Goal: Check status: Check status

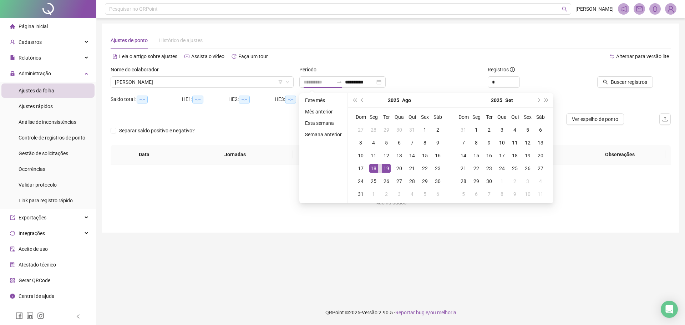
click at [385, 167] on div "19" at bounding box center [386, 168] width 9 height 9
type input "**********"
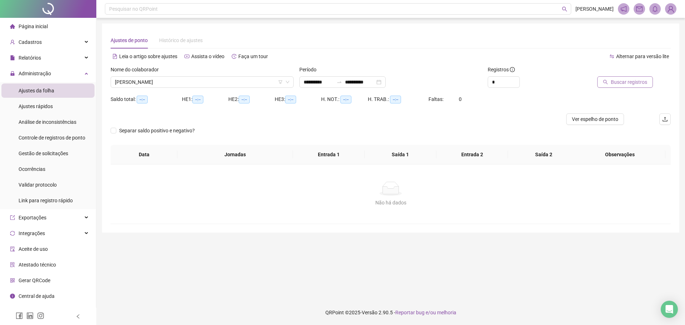
click at [635, 81] on span "Buscar registros" at bounding box center [629, 82] width 36 height 8
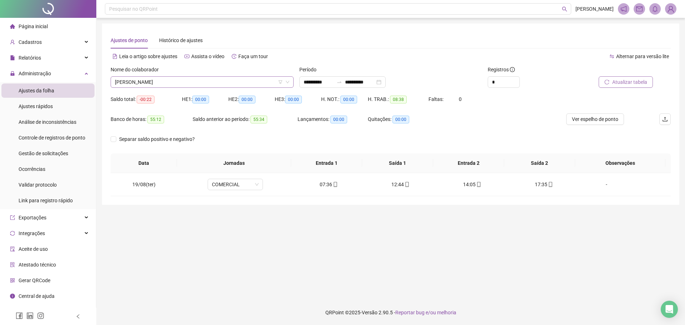
click at [289, 82] on icon "down" at bounding box center [288, 82] width 4 height 4
click at [176, 84] on span "[PERSON_NAME]" at bounding box center [202, 82] width 175 height 11
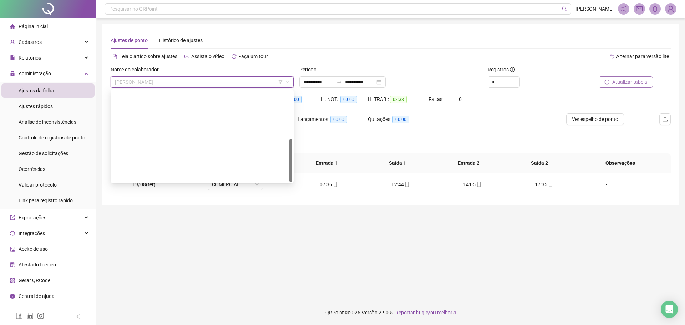
drag, startPoint x: 163, startPoint y: 167, endPoint x: 172, endPoint y: 178, distance: 13.7
click at [163, 264] on div "[PERSON_NAME]" at bounding box center [202, 268] width 172 height 8
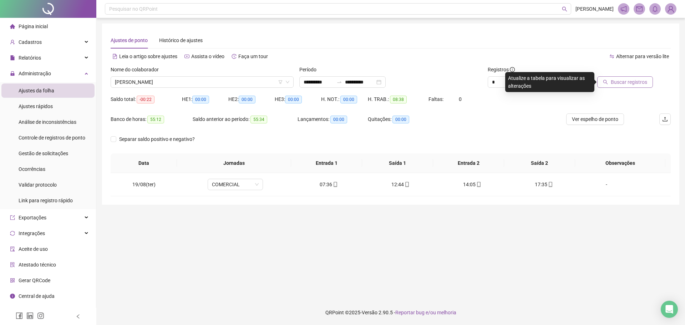
click at [622, 80] on span "Buscar registros" at bounding box center [629, 82] width 36 height 8
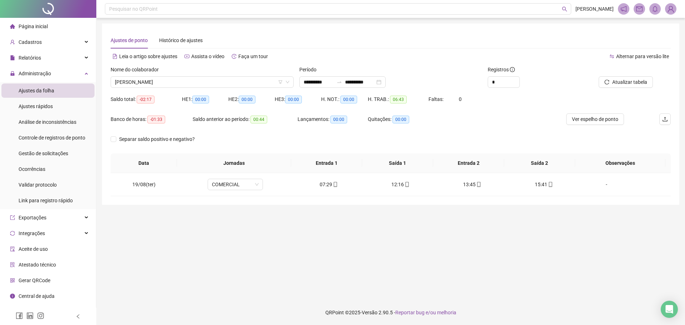
click at [462, 248] on main "**********" at bounding box center [391, 159] width 578 height 271
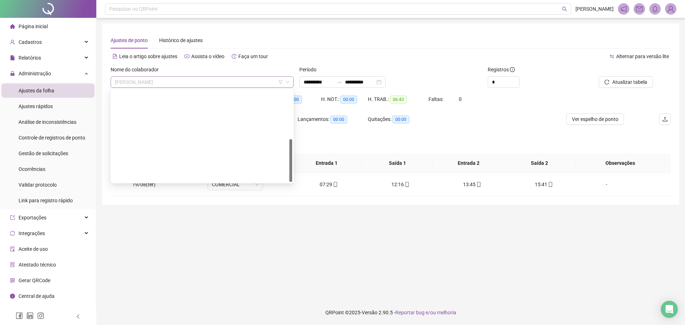
click at [206, 84] on span "[PERSON_NAME]" at bounding box center [202, 82] width 175 height 11
click at [137, 252] on div "[PERSON_NAME]" at bounding box center [202, 256] width 172 height 8
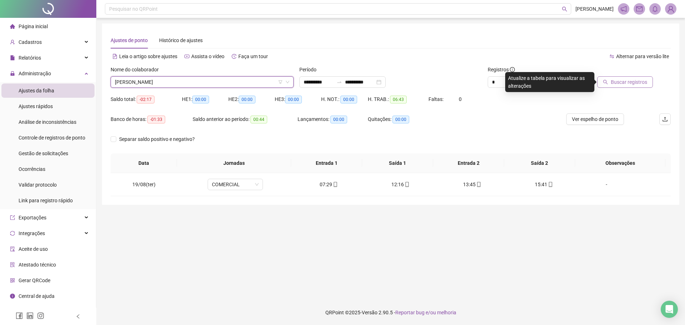
click at [611, 81] on button "Buscar registros" at bounding box center [626, 81] width 56 height 11
